Goal: Find specific page/section: Find specific page/section

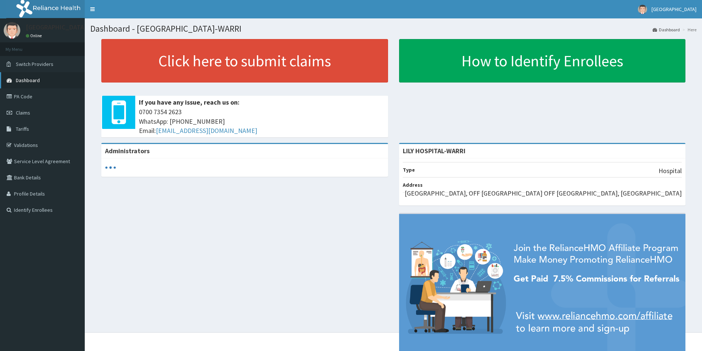
click at [22, 78] on span "Dashboard" at bounding box center [28, 80] width 24 height 7
click at [29, 81] on span "Dashboard" at bounding box center [28, 80] width 24 height 7
click at [24, 79] on span "Dashboard" at bounding box center [28, 80] width 24 height 7
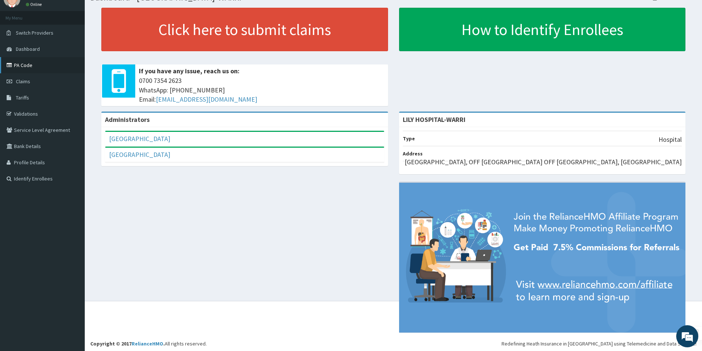
click at [24, 66] on link "PA Code" at bounding box center [42, 65] width 85 height 16
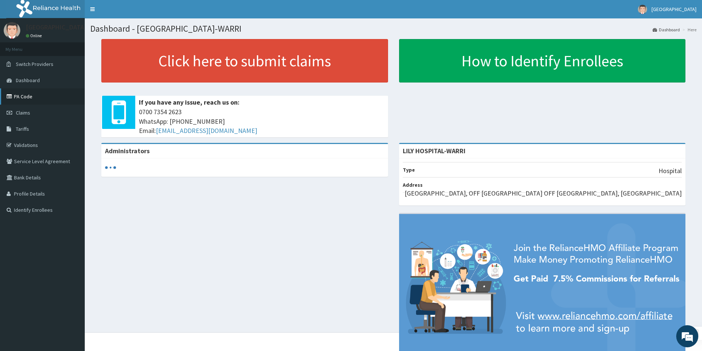
click at [25, 96] on link "PA Code" at bounding box center [42, 96] width 85 height 16
